Goal: Task Accomplishment & Management: Manage account settings

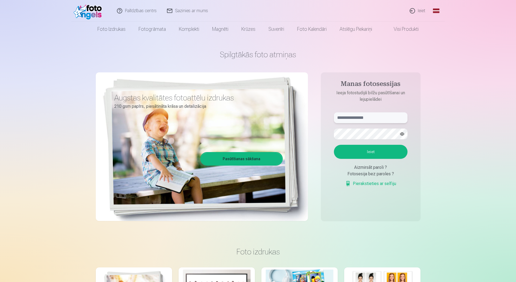
click at [359, 119] on input "text" at bounding box center [371, 117] width 74 height 11
type input "**********"
click at [367, 153] on button "Ieiet" at bounding box center [371, 152] width 74 height 14
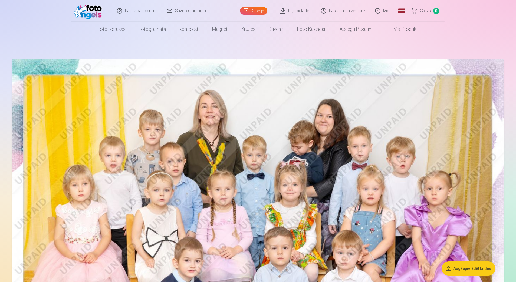
drag, startPoint x: 460, startPoint y: 189, endPoint x: 418, endPoint y: 85, distance: 112.1
drag, startPoint x: 481, startPoint y: 216, endPoint x: 449, endPoint y: 79, distance: 140.0
drag, startPoint x: 367, startPoint y: 174, endPoint x: 309, endPoint y: 73, distance: 115.9
drag, startPoint x: 423, startPoint y: 185, endPoint x: 387, endPoint y: 54, distance: 136.2
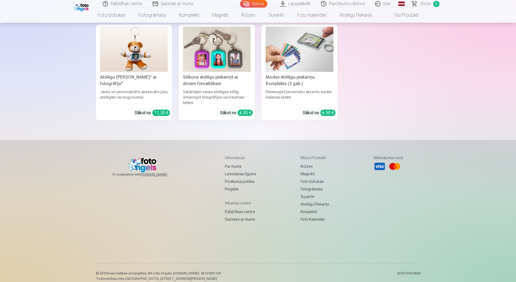
drag, startPoint x: 387, startPoint y: 61, endPoint x: 379, endPoint y: 248, distance: 186.5
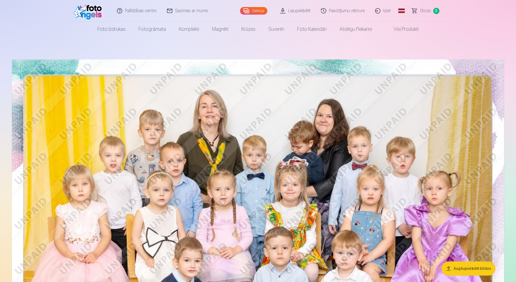
drag, startPoint x: 299, startPoint y: 218, endPoint x: 297, endPoint y: 119, distance: 98.5
click at [85, 15] on img at bounding box center [89, 10] width 31 height 17
click at [386, 11] on link "Iziet" at bounding box center [383, 11] width 26 height 22
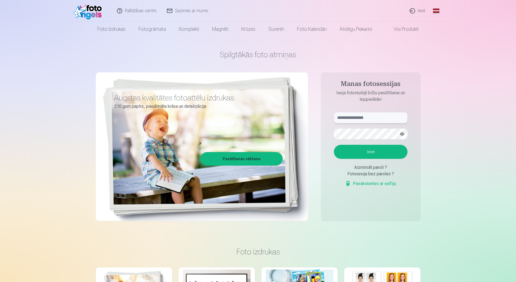
click at [355, 117] on input "text" at bounding box center [371, 117] width 74 height 11
type input "**********"
click at [372, 149] on button "Ieiet" at bounding box center [371, 152] width 74 height 14
